Goal: Task Accomplishment & Management: Complete application form

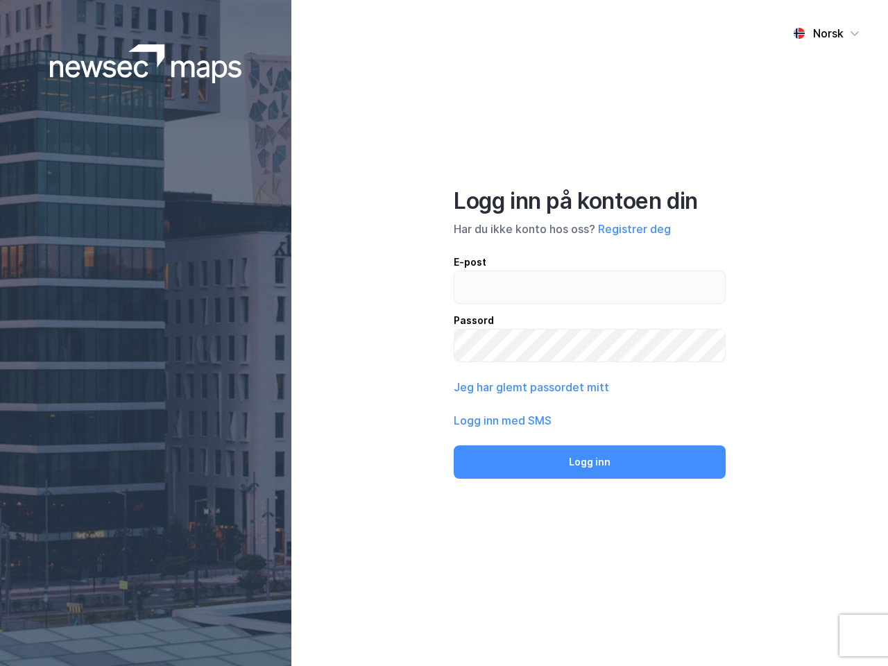
click at [444, 333] on div "Norsk Logg inn på kontoen din Har du ikke konto hos oss? Registrer deg E-post P…" at bounding box center [589, 333] width 597 height 666
click at [146, 64] on img at bounding box center [146, 63] width 192 height 39
click at [826, 33] on div "Norsk" at bounding box center [828, 33] width 31 height 17
click at [634, 229] on button "Registrer deg" at bounding box center [634, 229] width 73 height 17
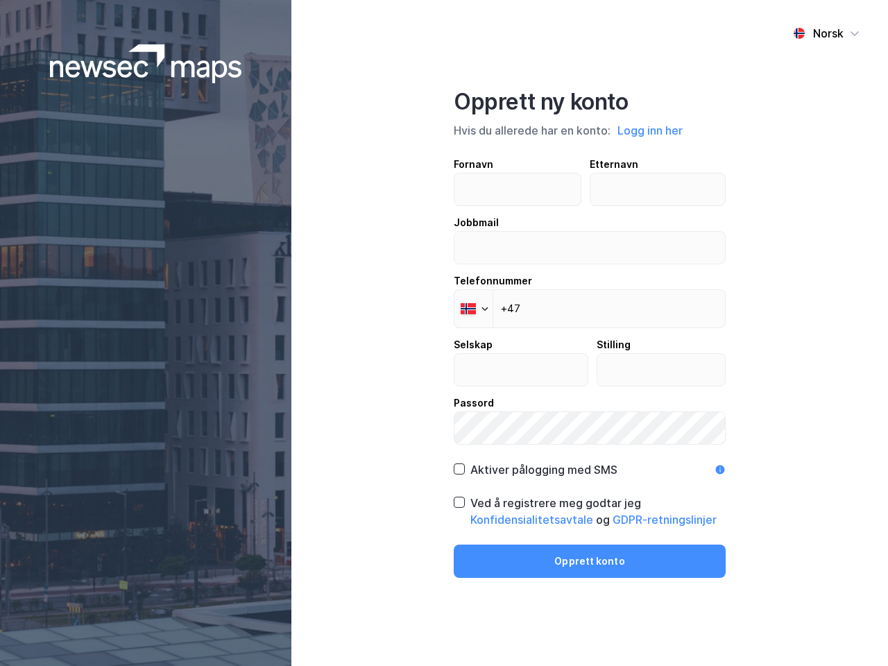
click at [530, 387] on div "Fornavn Etternavn Jobbmail Telefonnummer Phone +47 Selskap Stilling Passord" at bounding box center [590, 300] width 272 height 289
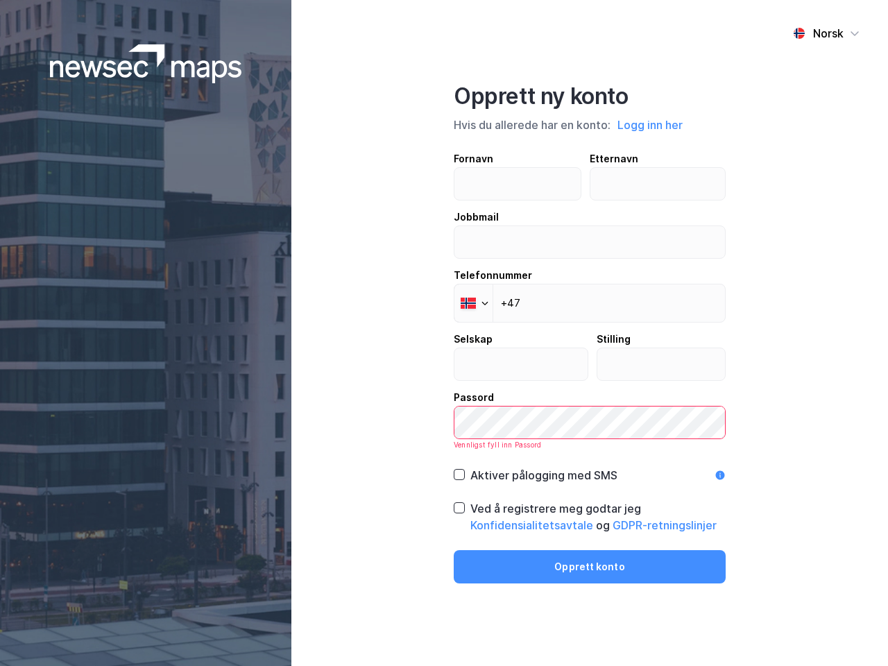
click at [590, 462] on div "Opprett ny konto Hvis du allerede har en konto: Logg inn her Fornavn Etternavn …" at bounding box center [590, 333] width 272 height 501
